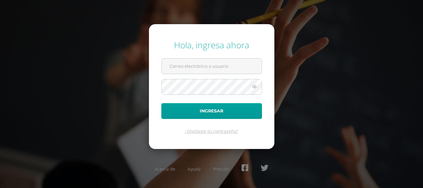
type input "[EMAIL_ADDRESS][DOMAIN_NAME]"
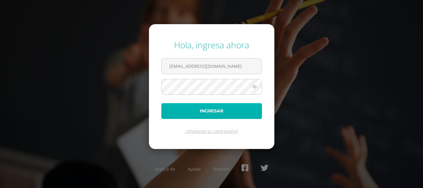
drag, startPoint x: 0, startPoint y: 0, endPoint x: 221, endPoint y: 115, distance: 248.6
click at [221, 115] on button "Ingresar" at bounding box center [211, 111] width 101 height 16
type input "claretteescobarmafa@gmail.com"
click at [187, 110] on button "Ingresar" at bounding box center [211, 111] width 101 height 16
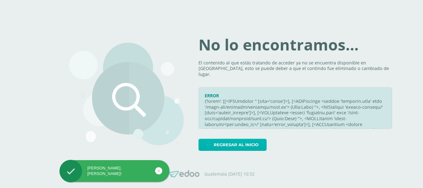
click at [235, 145] on span "Regresar al inicio" at bounding box center [236, 144] width 45 height 11
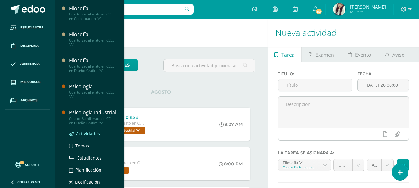
click at [85, 137] on span "Actividades" at bounding box center [88, 134] width 24 height 6
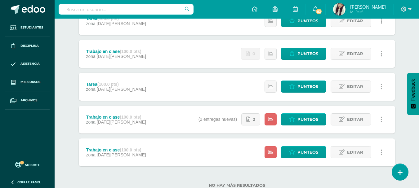
scroll to position [575, 0]
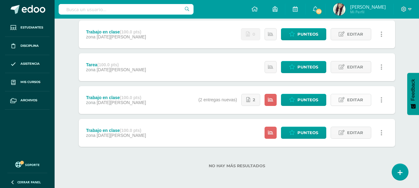
click at [349, 101] on span "Editar" at bounding box center [355, 99] width 16 height 11
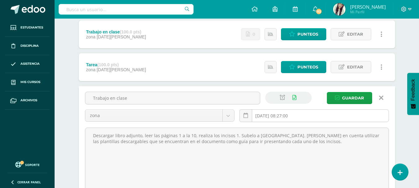
click at [316, 116] on input "2025-08-11 08:27:00" at bounding box center [313, 116] width 149 height 12
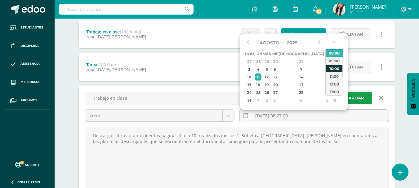
click at [332, 69] on div "10:00" at bounding box center [333, 68] width 17 height 8
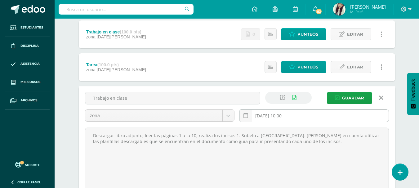
click at [298, 115] on input "2025-08-11 10:00" at bounding box center [313, 116] width 149 height 12
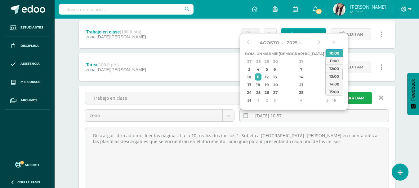
type input "2025-08-11 10:57"
click at [356, 99] on span "Guardar" at bounding box center [353, 97] width 22 height 11
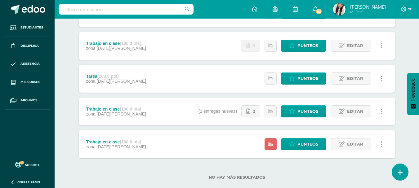
scroll to position [575, 0]
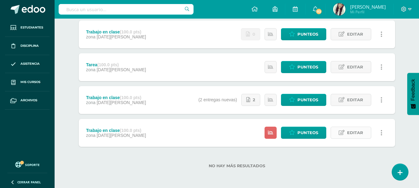
click at [337, 132] on link "Editar" at bounding box center [350, 133] width 41 height 12
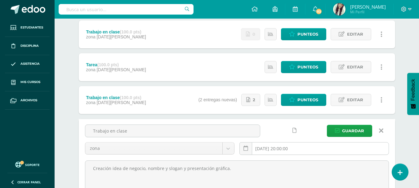
click at [301, 148] on input "[DATE] 20:00:00" at bounding box center [313, 149] width 149 height 12
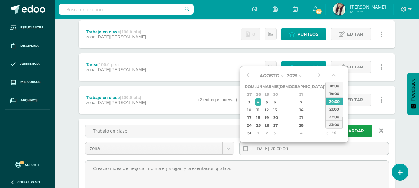
type input "2025-08-04 20:00"
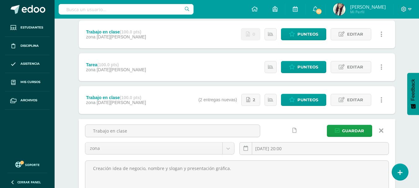
click at [383, 131] on link at bounding box center [381, 131] width 16 height 12
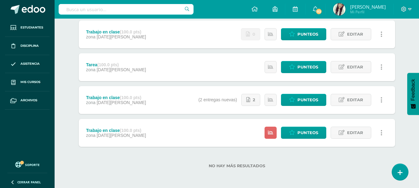
click at [235, 70] on div "Tarea (100.0 pts) zona 11 de Agosto Estatus de Actividad: 8 Estudiantes sin cal…" at bounding box center [237, 67] width 316 height 28
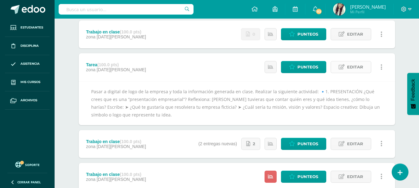
click at [351, 72] on span "Editar" at bounding box center [355, 66] width 16 height 11
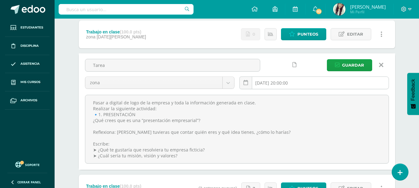
click at [312, 84] on input "[DATE] 20:00:00" at bounding box center [313, 83] width 149 height 12
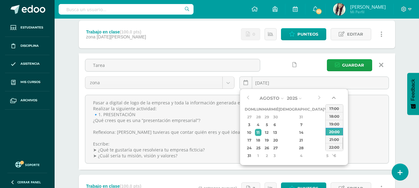
click at [332, 96] on button "button" at bounding box center [334, 98] width 6 height 9
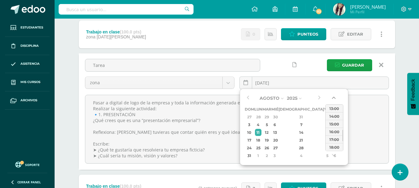
click at [332, 96] on button "button" at bounding box center [334, 98] width 6 height 9
click at [333, 108] on div "10:00" at bounding box center [333, 108] width 17 height 8
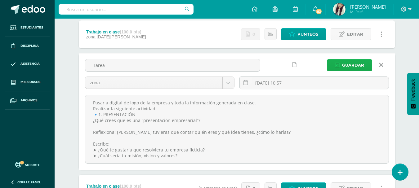
type input "2025-08-11 10:57"
click at [348, 64] on span "Guardar" at bounding box center [353, 64] width 22 height 11
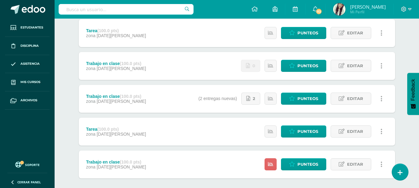
scroll to position [575, 0]
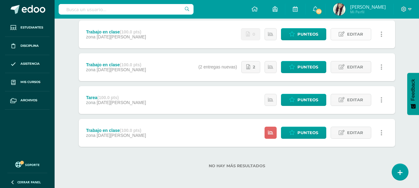
click at [353, 33] on span "Editar" at bounding box center [355, 34] width 16 height 11
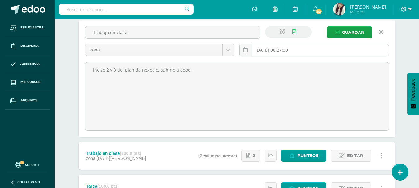
click at [308, 50] on input "[DATE] 08:27:00" at bounding box center [313, 50] width 149 height 12
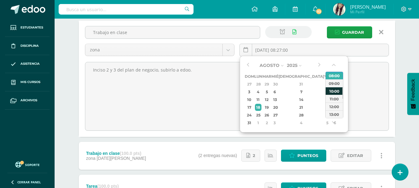
click at [334, 92] on div "10:00" at bounding box center [333, 91] width 17 height 8
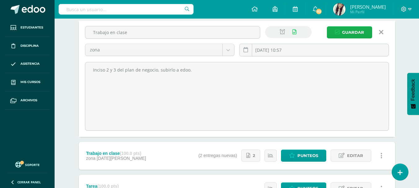
type input "2025-08-18 10:57"
click at [350, 31] on span "Guardar" at bounding box center [353, 32] width 22 height 11
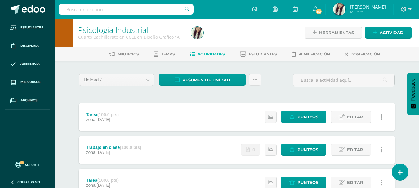
drag, startPoint x: 422, startPoint y: 34, endPoint x: 287, endPoint y: 65, distance: 138.1
drag, startPoint x: 423, startPoint y: 33, endPoint x: 412, endPoint y: 31, distance: 10.5
click at [412, 31] on div "Psicología Industrial Cuarto Bachillerato en CCLL en Diseño Grafico "A" Herrami…" at bounding box center [237, 33] width 364 height 28
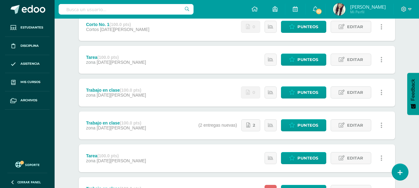
scroll to position [494, 0]
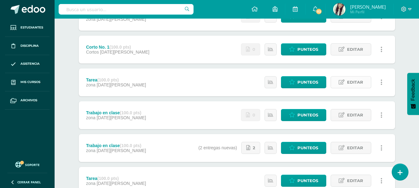
click at [353, 80] on span "Editar" at bounding box center [355, 82] width 16 height 11
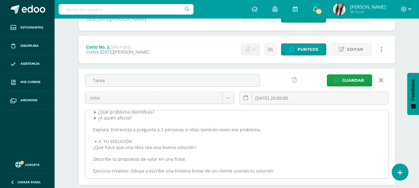
scroll to position [0, 0]
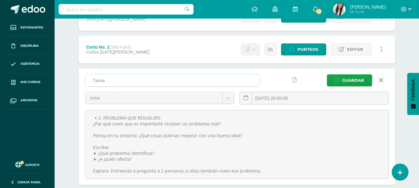
click at [116, 81] on input "Tarea" at bounding box center [172, 80] width 174 height 12
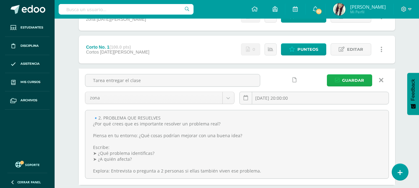
type input "Tarea entregar el clase"
click at [343, 81] on span "Guardar" at bounding box center [353, 80] width 22 height 11
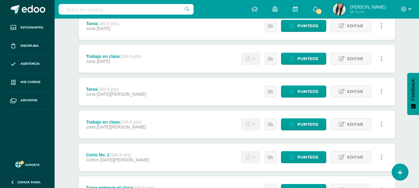
scroll to position [361, 0]
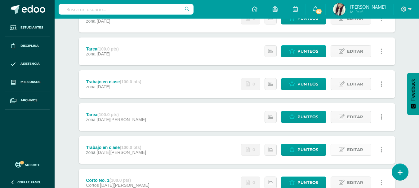
click at [357, 146] on span "Editar" at bounding box center [355, 149] width 16 height 11
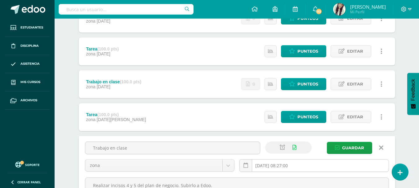
click at [308, 162] on input "2025-08-25 08:27:00" at bounding box center [313, 166] width 149 height 12
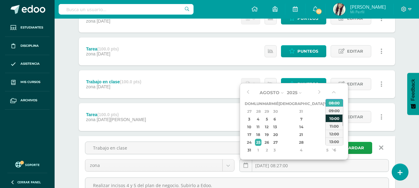
click at [332, 119] on div "10:00" at bounding box center [333, 118] width 17 height 8
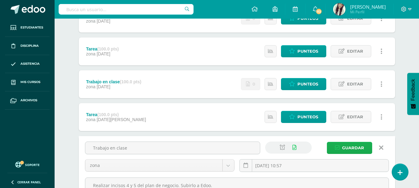
type input "2025-08-25 10:57"
click at [351, 148] on span "Guardar" at bounding box center [353, 147] width 22 height 11
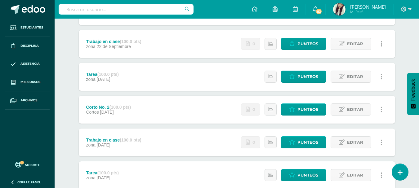
scroll to position [217, 0]
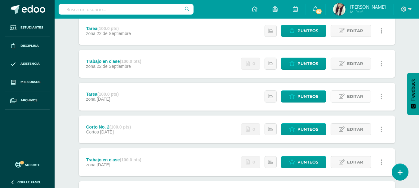
click at [350, 94] on span "Editar" at bounding box center [355, 96] width 16 height 11
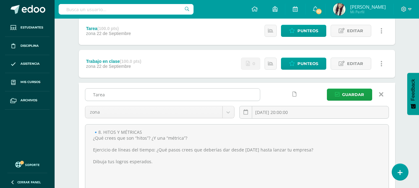
click at [151, 91] on input "Tarea" at bounding box center [172, 95] width 174 height 12
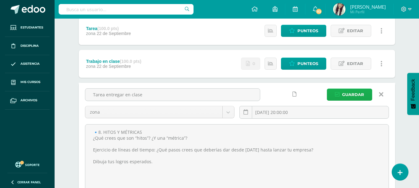
type input "Tarea entregar en clase"
click at [351, 93] on span "Guardar" at bounding box center [353, 94] width 22 height 11
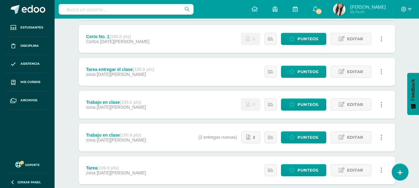
scroll to position [575, 0]
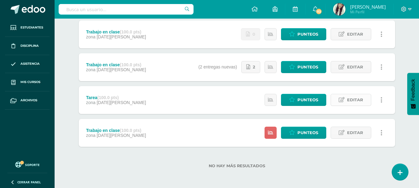
click at [348, 98] on span "Editar" at bounding box center [355, 99] width 16 height 11
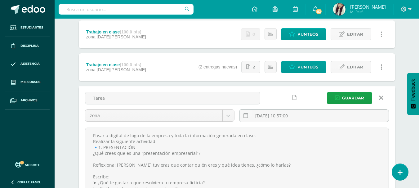
click at [293, 94] on link at bounding box center [294, 98] width 12 height 12
click at [350, 100] on span "Guardar" at bounding box center [353, 97] width 22 height 11
click at [355, 97] on span "Guardar" at bounding box center [353, 97] width 22 height 11
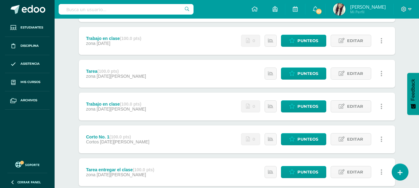
scroll to position [421, 0]
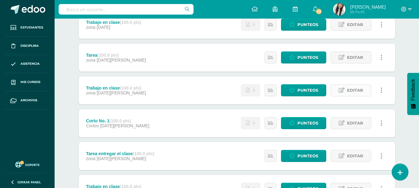
click at [351, 88] on span "Editar" at bounding box center [355, 90] width 16 height 11
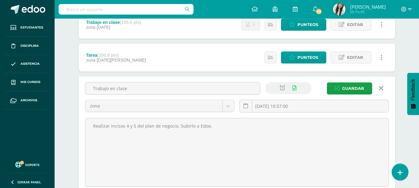
click at [380, 87] on icon at bounding box center [381, 88] width 4 height 7
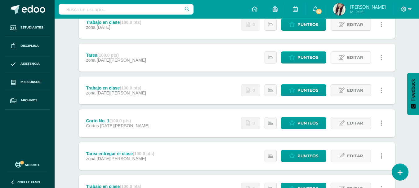
click at [348, 59] on span "Editar" at bounding box center [355, 57] width 16 height 11
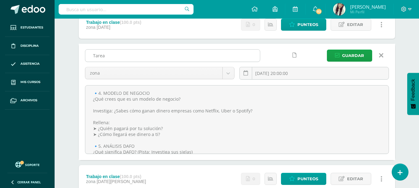
click at [150, 55] on input "Tarea" at bounding box center [172, 56] width 174 height 12
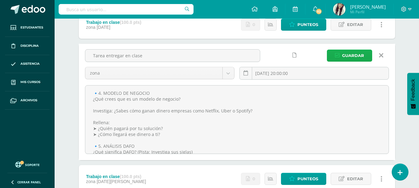
type input "Tarea entregar en clase"
click at [352, 54] on span "Guardar" at bounding box center [353, 55] width 22 height 11
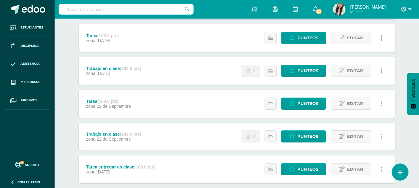
scroll to position [155, 0]
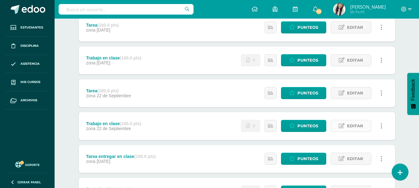
click at [354, 123] on span "Editar" at bounding box center [355, 125] width 16 height 11
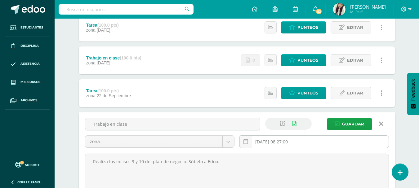
click at [324, 147] on input "2025-09-22 08:27:00" at bounding box center [313, 142] width 149 height 12
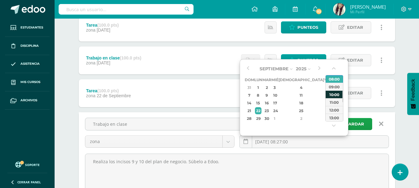
click at [335, 96] on div "10:00" at bounding box center [333, 94] width 17 height 8
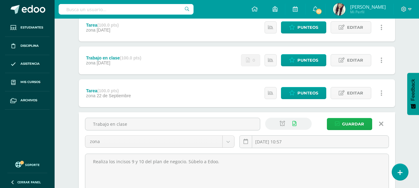
type input "2025-09-22 10:57"
click at [347, 124] on span "Guardar" at bounding box center [353, 123] width 22 height 11
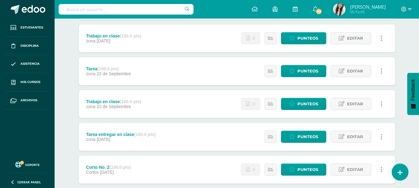
scroll to position [183, 0]
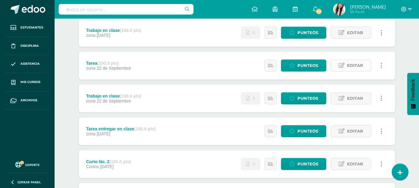
click at [342, 63] on icon at bounding box center [341, 65] width 6 height 5
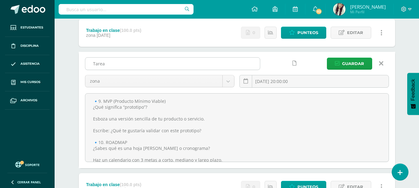
click at [165, 58] on input "Tarea" at bounding box center [172, 64] width 174 height 12
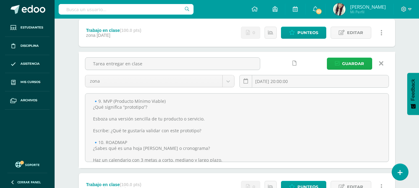
type input "Tarea entregar en clase"
click at [351, 63] on span "Guardar" at bounding box center [353, 63] width 22 height 11
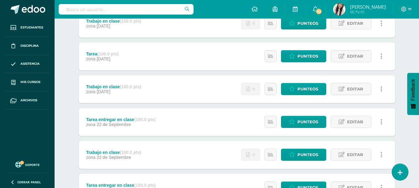
scroll to position [126, 0]
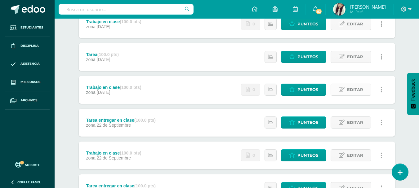
click at [348, 91] on span "Editar" at bounding box center [355, 89] width 16 height 11
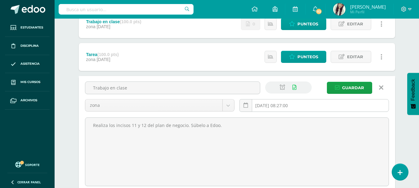
click at [314, 107] on input "[DATE] 08:27:00" at bounding box center [313, 105] width 149 height 12
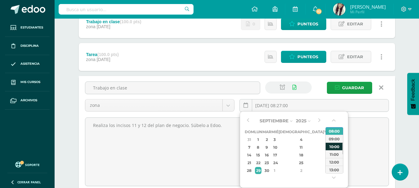
click at [328, 146] on div "10:00" at bounding box center [333, 147] width 17 height 8
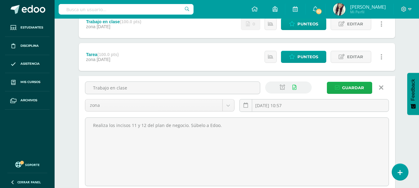
type input "[DATE] 10:57"
click at [345, 85] on span "Guardar" at bounding box center [353, 87] width 22 height 11
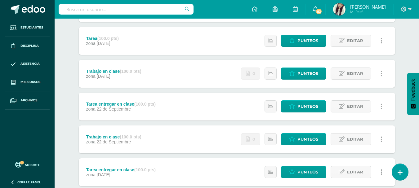
scroll to position [141, 0]
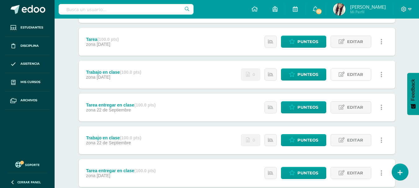
click at [354, 75] on span "Editar" at bounding box center [355, 74] width 16 height 11
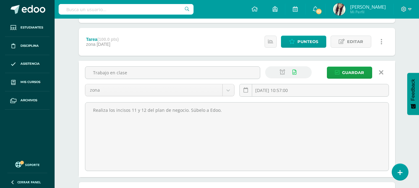
click at [379, 69] on icon at bounding box center [381, 72] width 4 height 7
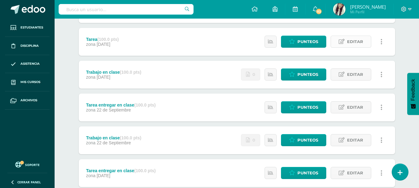
click at [349, 43] on span "Editar" at bounding box center [355, 41] width 16 height 11
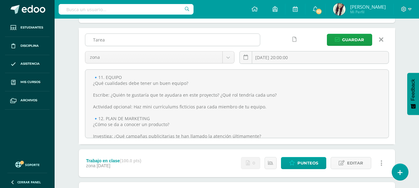
click at [156, 40] on input "Tarea" at bounding box center [172, 40] width 174 height 12
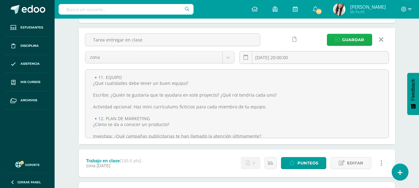
type input "Tarea entregar en clase"
click at [354, 37] on span "Guardar" at bounding box center [353, 39] width 22 height 11
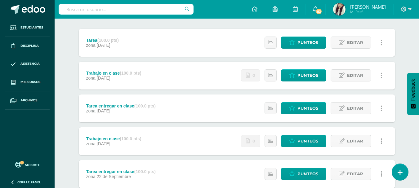
scroll to position [73, 0]
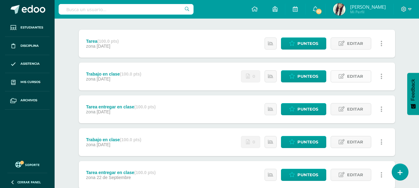
click at [349, 74] on span "Editar" at bounding box center [355, 76] width 16 height 11
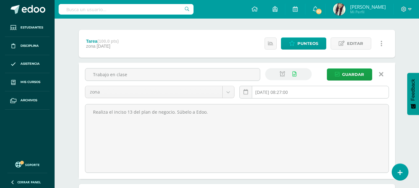
click at [303, 91] on input "[DATE] 08:27:00" at bounding box center [313, 92] width 149 height 12
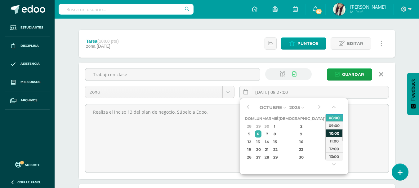
click at [334, 134] on div "10:00" at bounding box center [333, 133] width 17 height 8
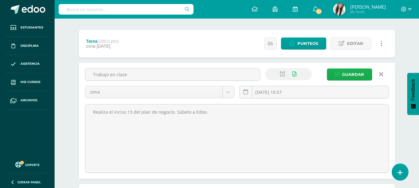
type input "2025-10-06 10:57"
click at [351, 75] on span "Guardar" at bounding box center [353, 74] width 22 height 11
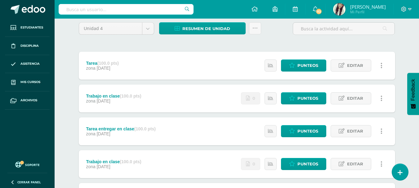
scroll to position [69, 0]
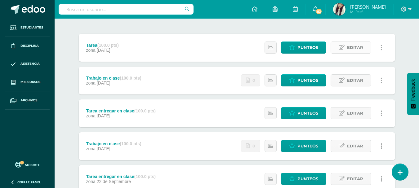
click at [359, 44] on span "Editar" at bounding box center [355, 47] width 16 height 11
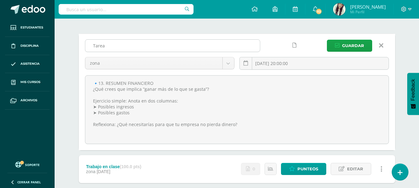
click at [177, 49] on input "Tarea" at bounding box center [172, 46] width 174 height 12
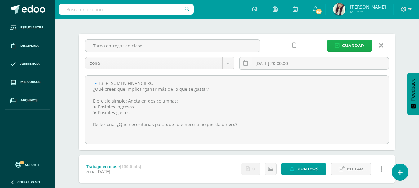
type input "Tarea entregar en clase"
click at [354, 47] on span "Guardar" at bounding box center [353, 45] width 22 height 11
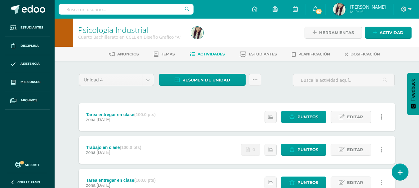
scroll to position [575, 0]
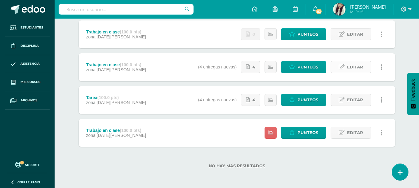
click at [353, 66] on span "Editar" at bounding box center [355, 66] width 16 height 11
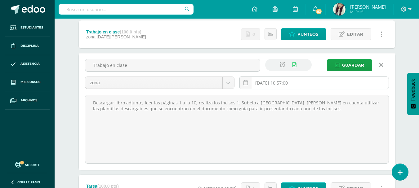
click at [306, 84] on input "[DATE] 10:57:00" at bounding box center [313, 83] width 149 height 12
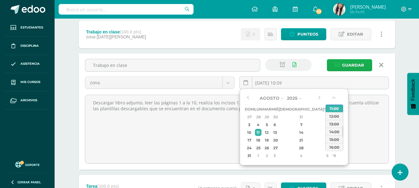
type input "[DATE] 10:59"
click at [352, 67] on span "Guardar" at bounding box center [353, 64] width 22 height 11
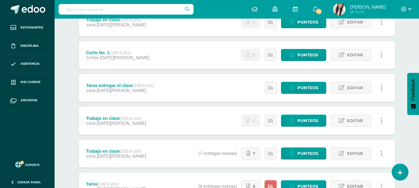
scroll to position [575, 0]
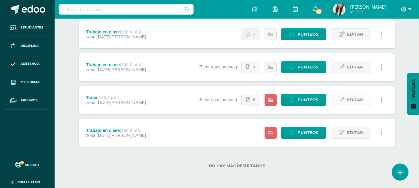
click at [348, 101] on span "Editar" at bounding box center [355, 99] width 16 height 11
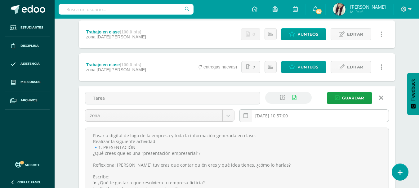
click at [298, 117] on input "[DATE] 10:57:00" at bounding box center [313, 116] width 149 height 12
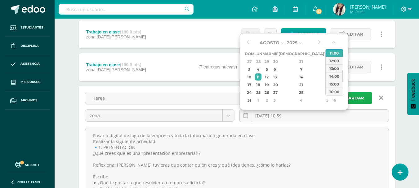
type input "[DATE] 10:59"
click at [354, 101] on span "Guardar" at bounding box center [353, 97] width 22 height 11
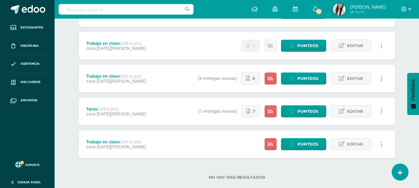
scroll to position [575, 0]
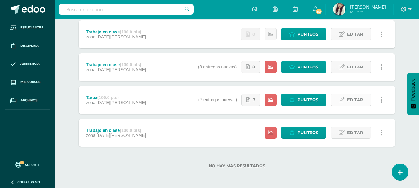
click at [343, 98] on icon at bounding box center [341, 99] width 6 height 5
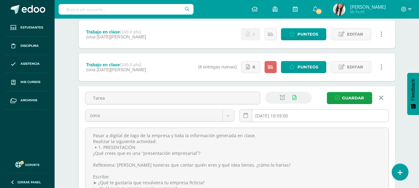
click at [304, 113] on input "2025-08-11 10:59:00" at bounding box center [313, 116] width 149 height 12
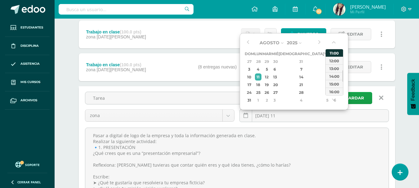
click at [334, 51] on div "11:00" at bounding box center [333, 53] width 17 height 8
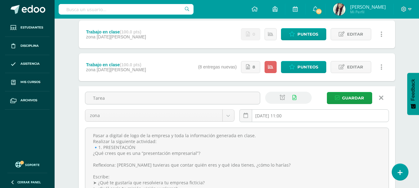
click at [317, 112] on input "2025-08-11 11:00" at bounding box center [313, 116] width 149 height 12
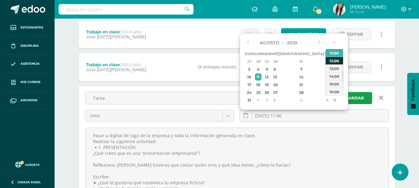
click at [332, 61] on div "12:00" at bounding box center [333, 61] width 17 height 8
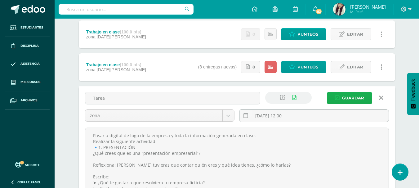
type input "2025-08-11 12:00"
click at [354, 97] on span "Guardar" at bounding box center [353, 97] width 22 height 11
